Goal: Transaction & Acquisition: Subscribe to service/newsletter

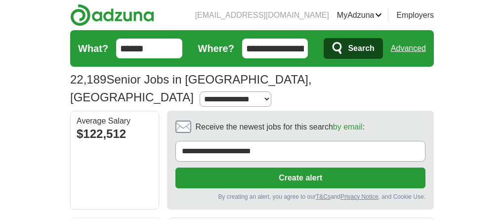
click at [286, 168] on button "Create alert" at bounding box center [301, 178] width 250 height 21
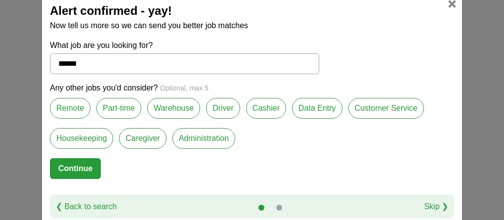
click at [128, 107] on label "Part-time" at bounding box center [118, 108] width 45 height 21
click at [77, 165] on button "Continue" at bounding box center [75, 168] width 51 height 21
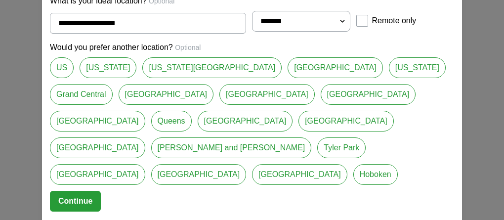
click at [341, 32] on select "**********" at bounding box center [301, 21] width 98 height 21
select select "*"
click at [75, 191] on button "Continue" at bounding box center [75, 201] width 51 height 21
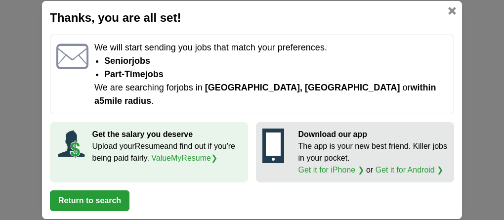
click at [76, 194] on button "Return to search" at bounding box center [90, 200] width 80 height 21
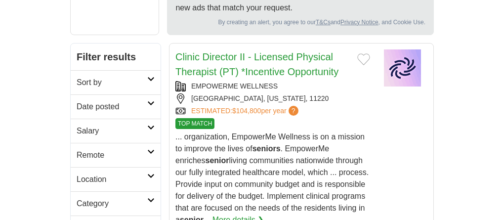
scroll to position [198, 0]
